Goal: Check status: Check status

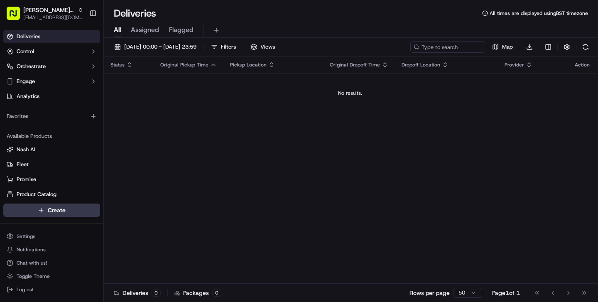
click at [167, 121] on div "Status Original Pickup Time Pickup Location Original Dropoff Time Dropoff Locat…" at bounding box center [350, 169] width 492 height 227
click at [143, 41] on button "[DATE] 00:00 - [DATE] 23:59" at bounding box center [155, 47] width 90 height 12
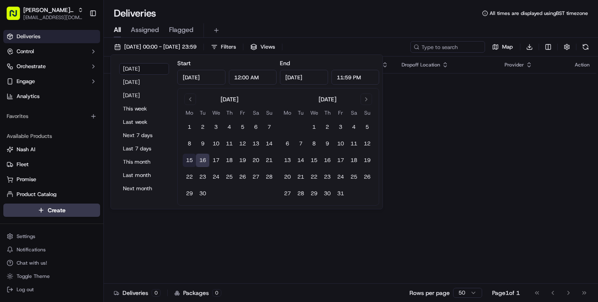
click at [188, 157] on button "15" at bounding box center [189, 160] width 13 height 13
type input "[DATE]"
click at [228, 159] on button "18" at bounding box center [228, 160] width 13 height 13
type input "[DATE]"
click at [310, 248] on div "Status Original Pickup Time Pickup Location Original Dropoff Time Dropoff Locat…" at bounding box center [350, 169] width 492 height 227
